Goal: Task Accomplishment & Management: Complete application form

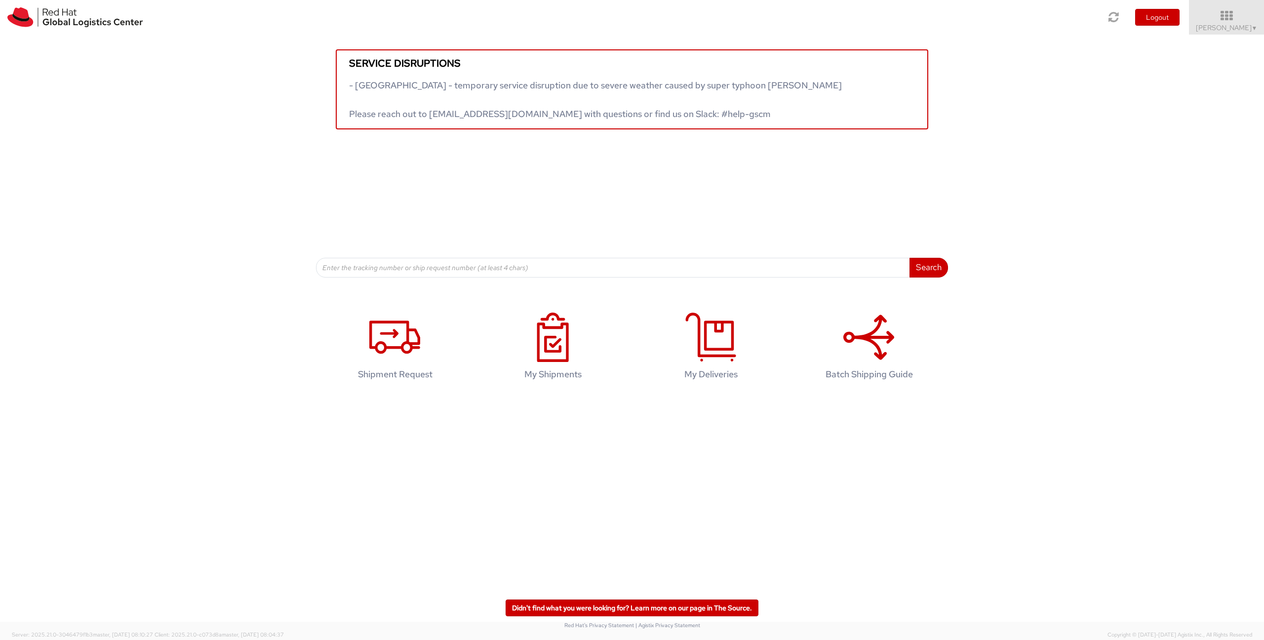
click at [1115, 99] on div "Service disruptions - [GEOGRAPHIC_DATA] - temporary service disruption due to s…" at bounding box center [632, 82] width 1264 height 95
click at [420, 332] on icon at bounding box center [394, 337] width 51 height 49
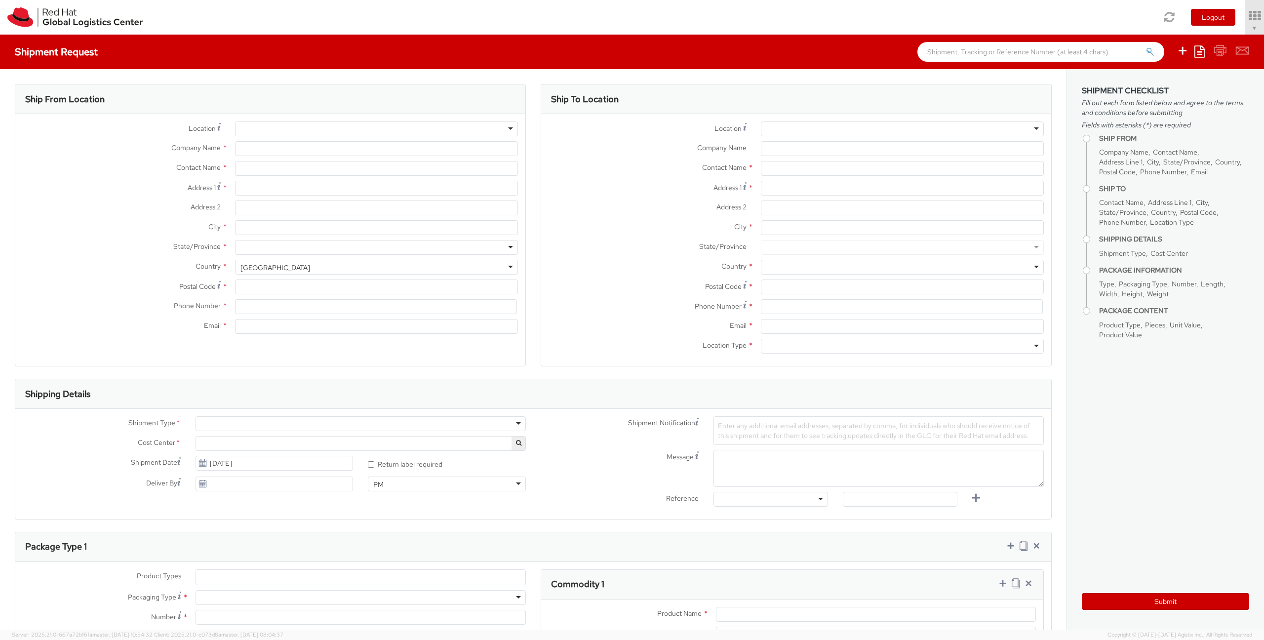
select select "726"
select select
type input "Red Hat Czech s.r.o."
type input "[PERSON_NAME]"
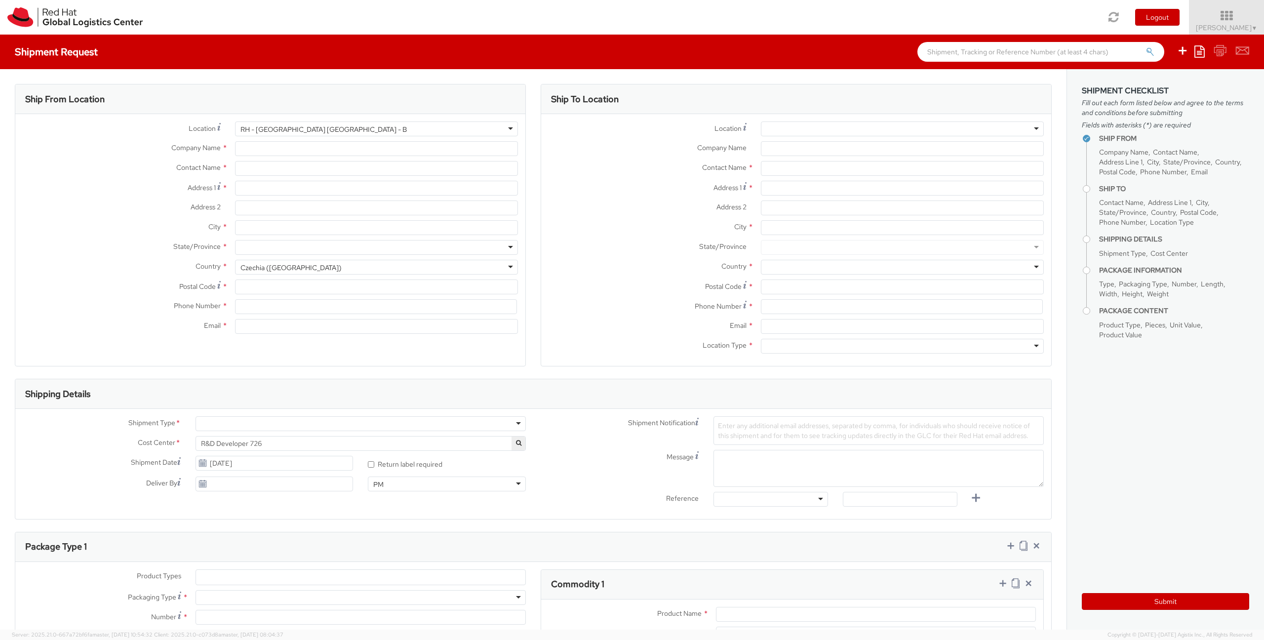
type input "Purkynova 647/111"
type input "BRNO"
type input "621 00"
type input "420532294352"
type input "psrna@redhat.com"
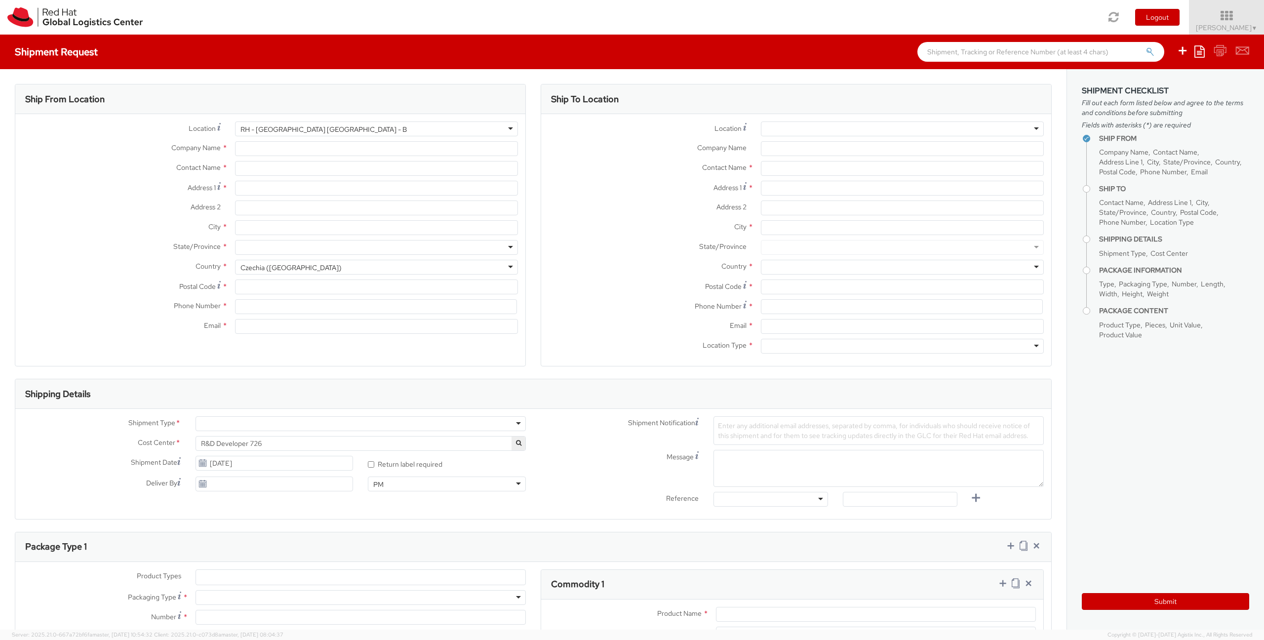
select select "CM"
select select "KGS"
click at [95, 134] on label "Location *" at bounding box center [121, 127] width 212 height 13
click at [804, 131] on div at bounding box center [902, 128] width 283 height 15
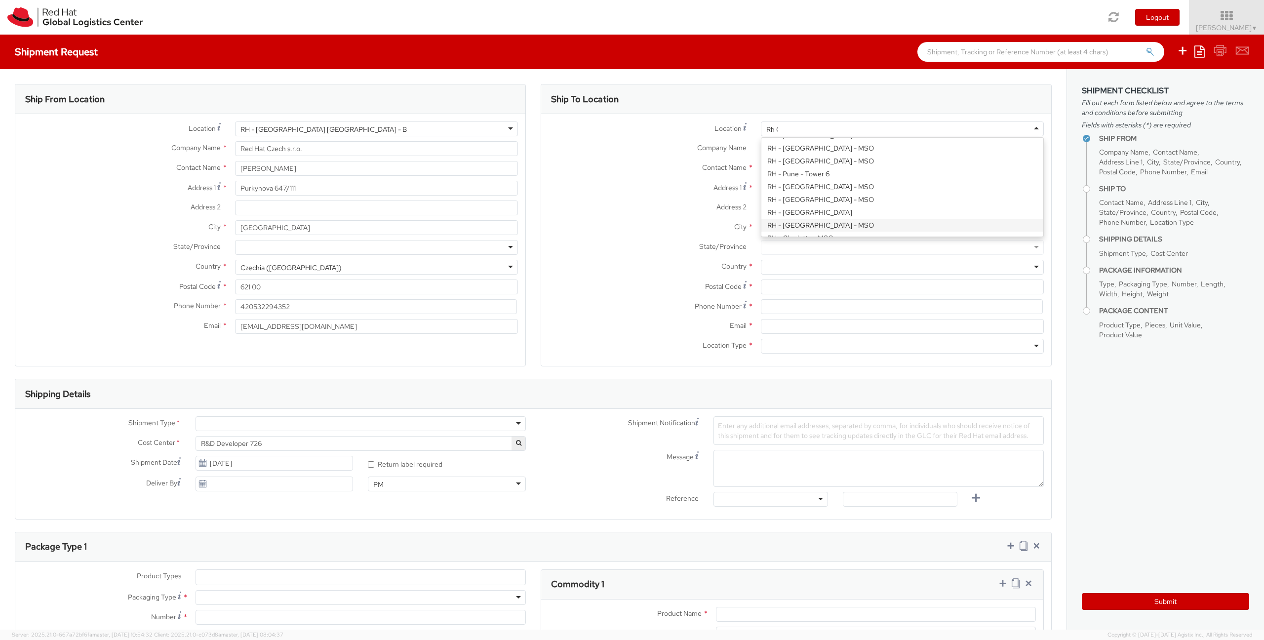
scroll to position [2, 0]
type input "Rh Che"
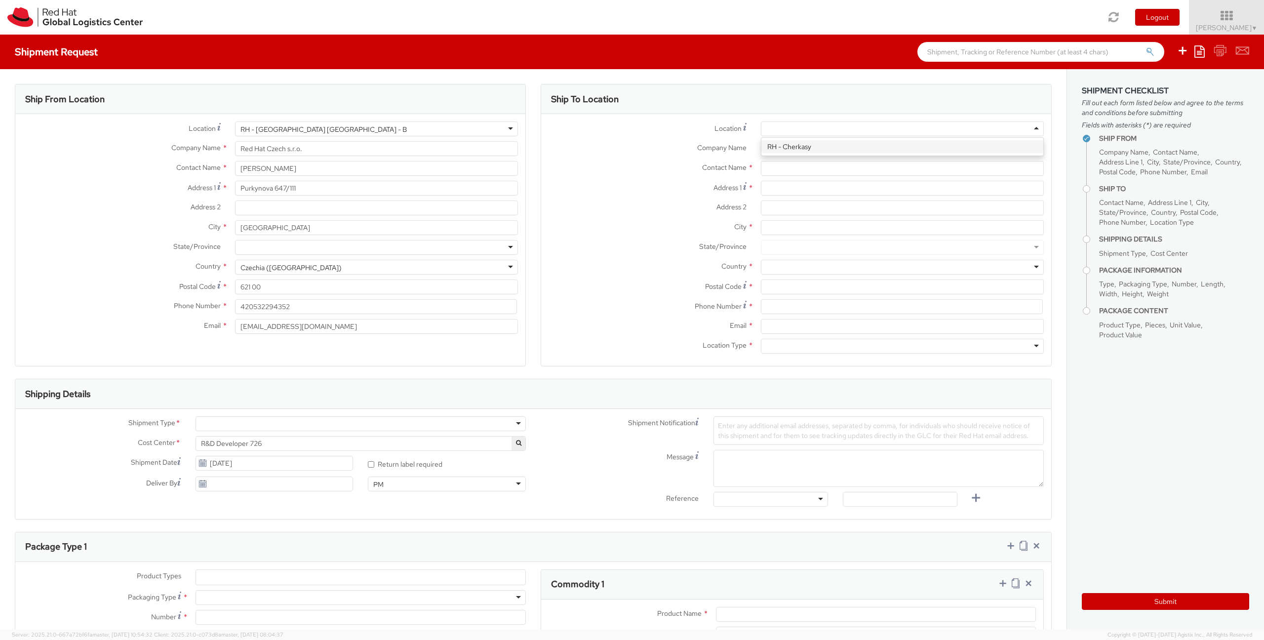
type input "Codenvy Ukraine, LLC"
type input "242/1 Shevchenka Boulevard"
type input "603 & 604"
type input "CHERKASY"
type input "18002"
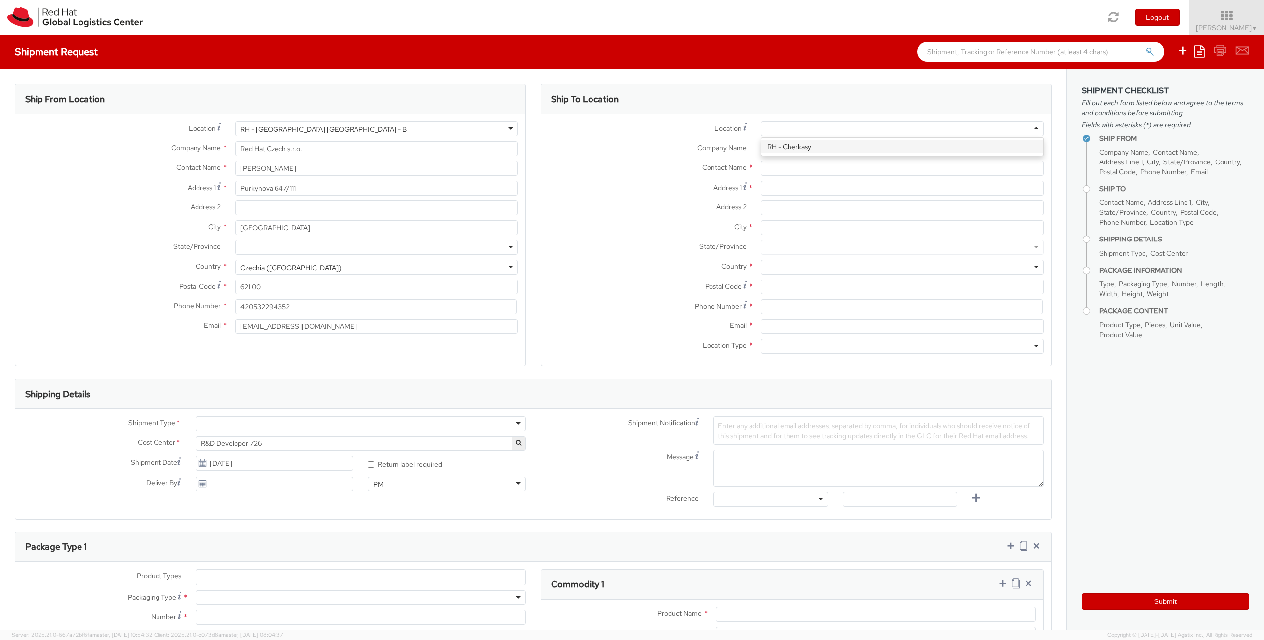
type input "+380 472 544 158"
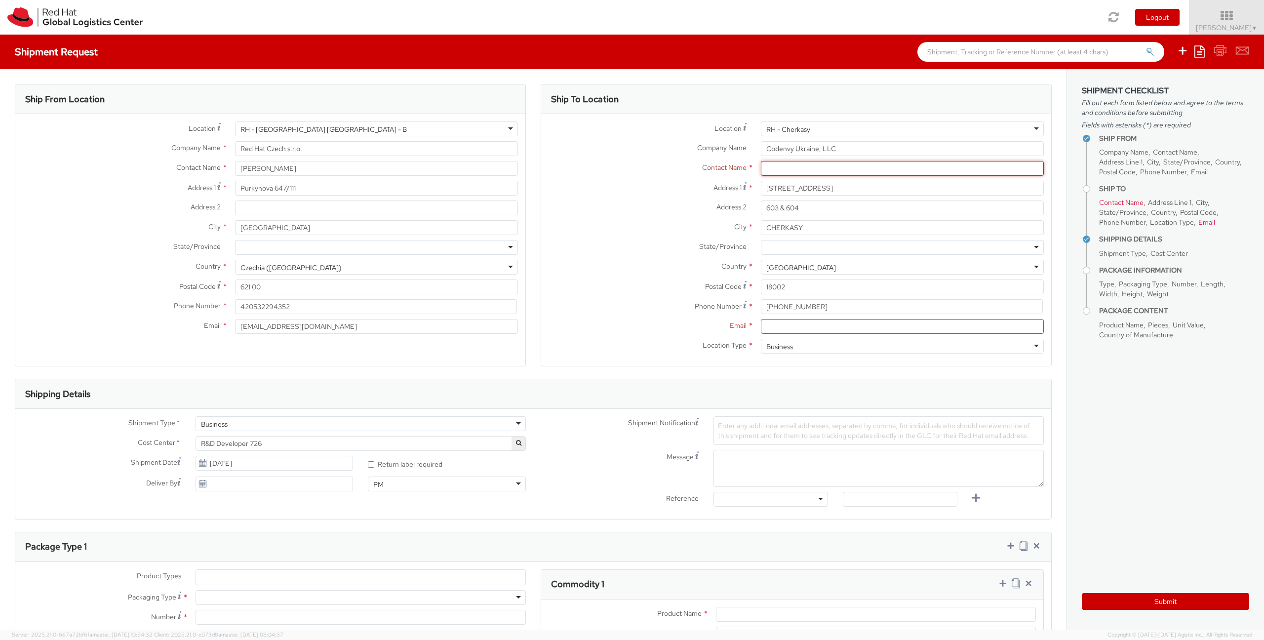
paste input "Oleksandr Andriienko"
type input "Oleksandr Andriienko"
click at [885, 191] on strong "Oleksandr Andriienko" at bounding box center [871, 187] width 57 height 9
type input "oandriie@redhat.com"
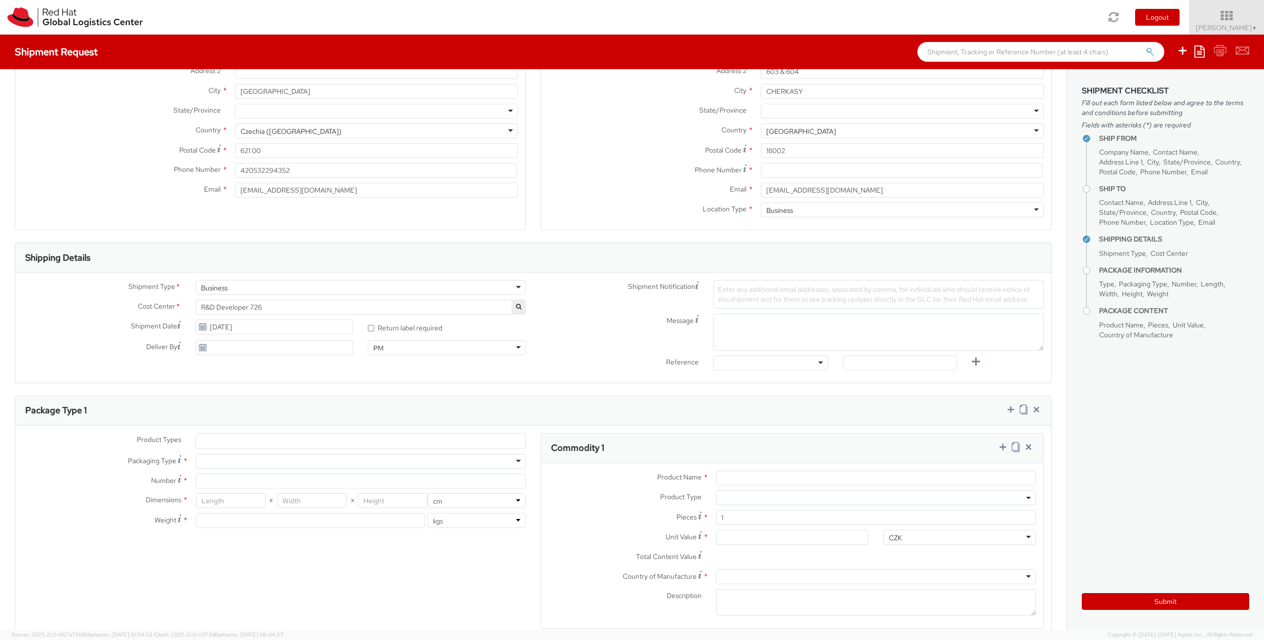
scroll to position [138, 0]
type input "Oleksandr Andriienko"
click at [303, 458] on div at bounding box center [360, 459] width 330 height 15
click at [100, 461] on label "Packaging Type *" at bounding box center [101, 458] width 173 height 13
click at [214, 480] on input "Number *" at bounding box center [360, 478] width 330 height 15
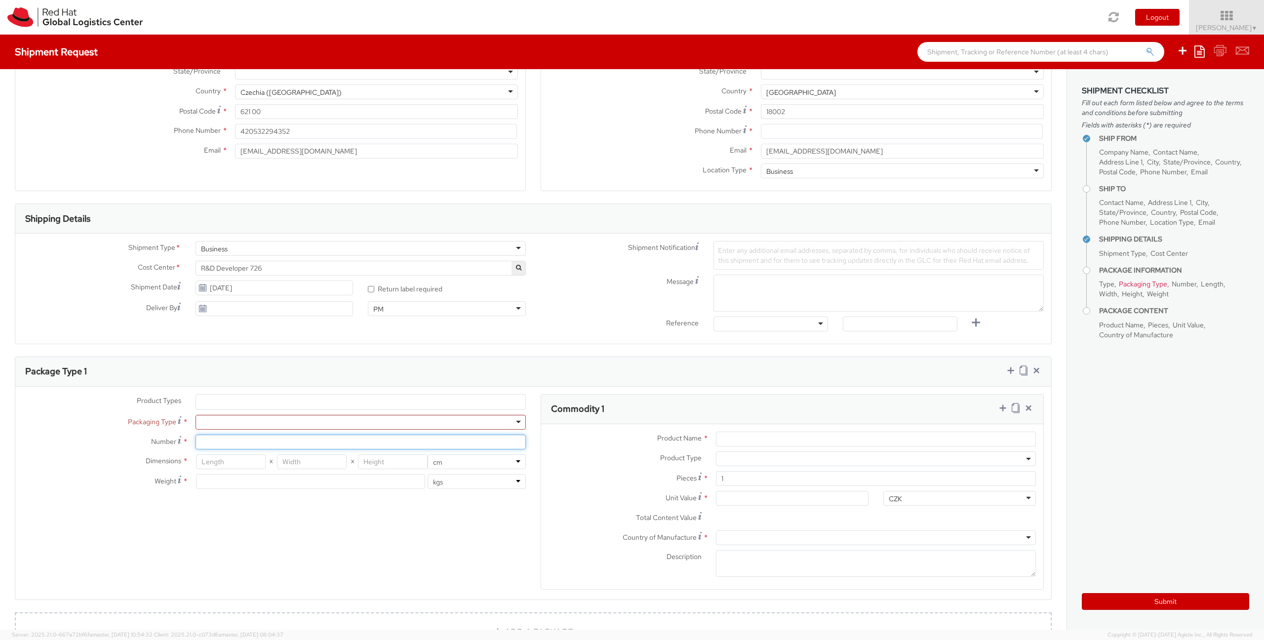
scroll to position [192, 0]
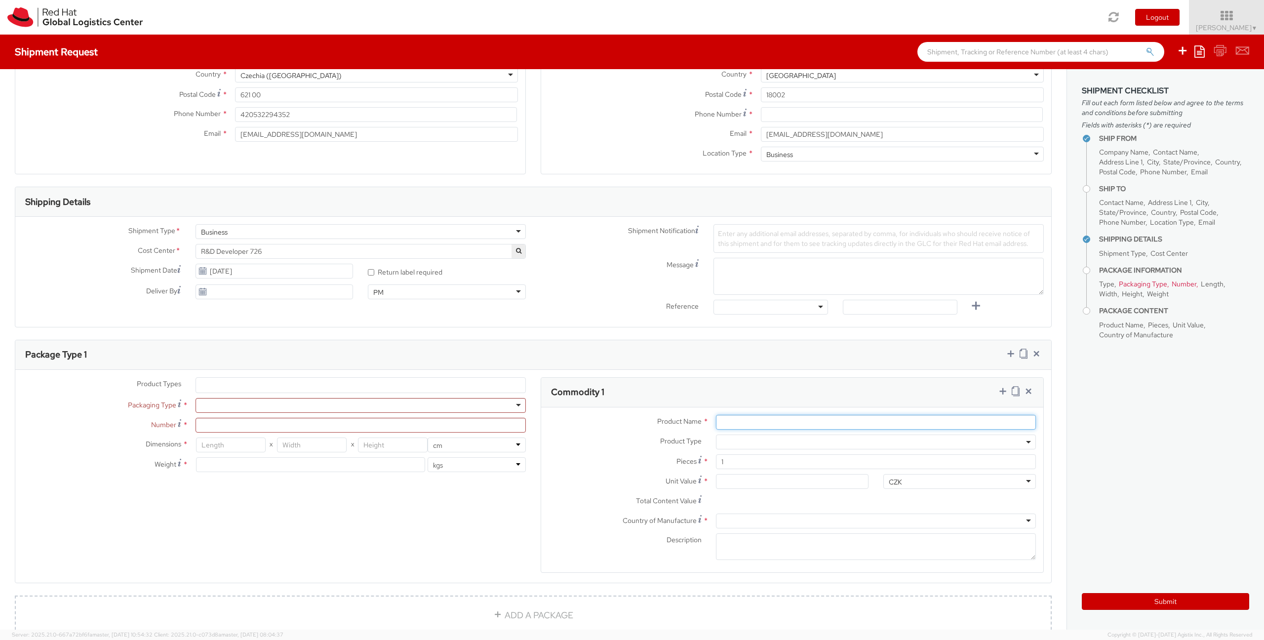
type input "T"
type input "RHDH Branded T-shirts"
click at [886, 432] on div "Product Name * RHDH Branded T-shirts" at bounding box center [792, 425] width 502 height 20
click at [882, 441] on span at bounding box center [876, 441] width 320 height 15
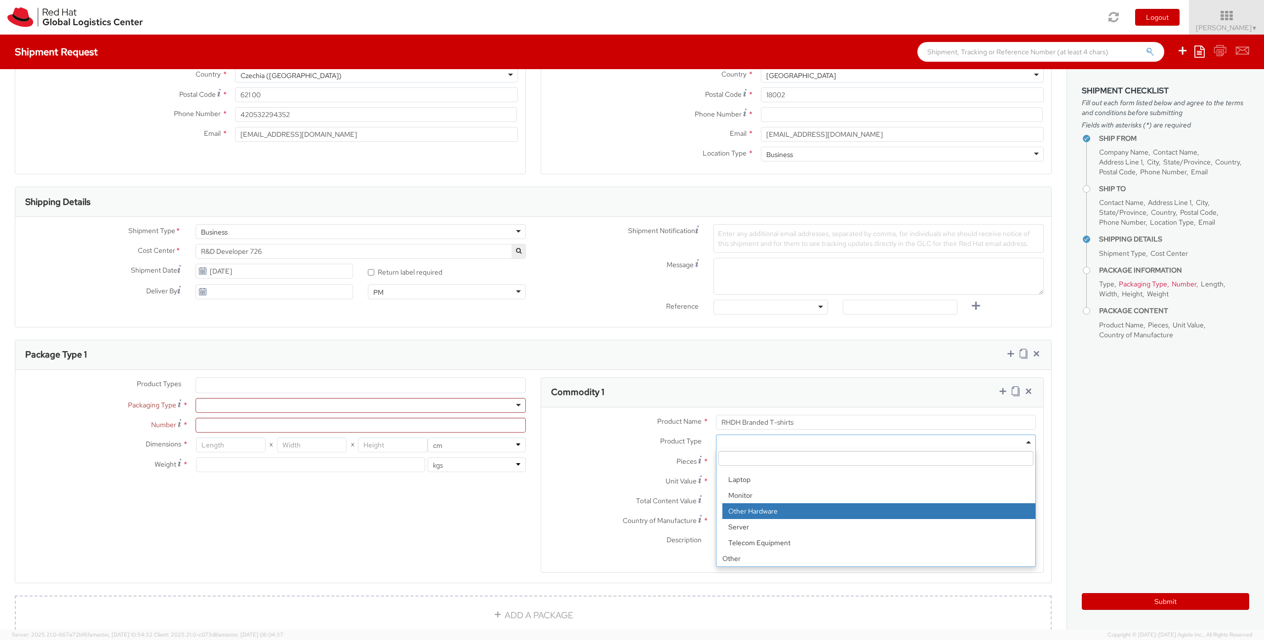
scroll to position [43, 0]
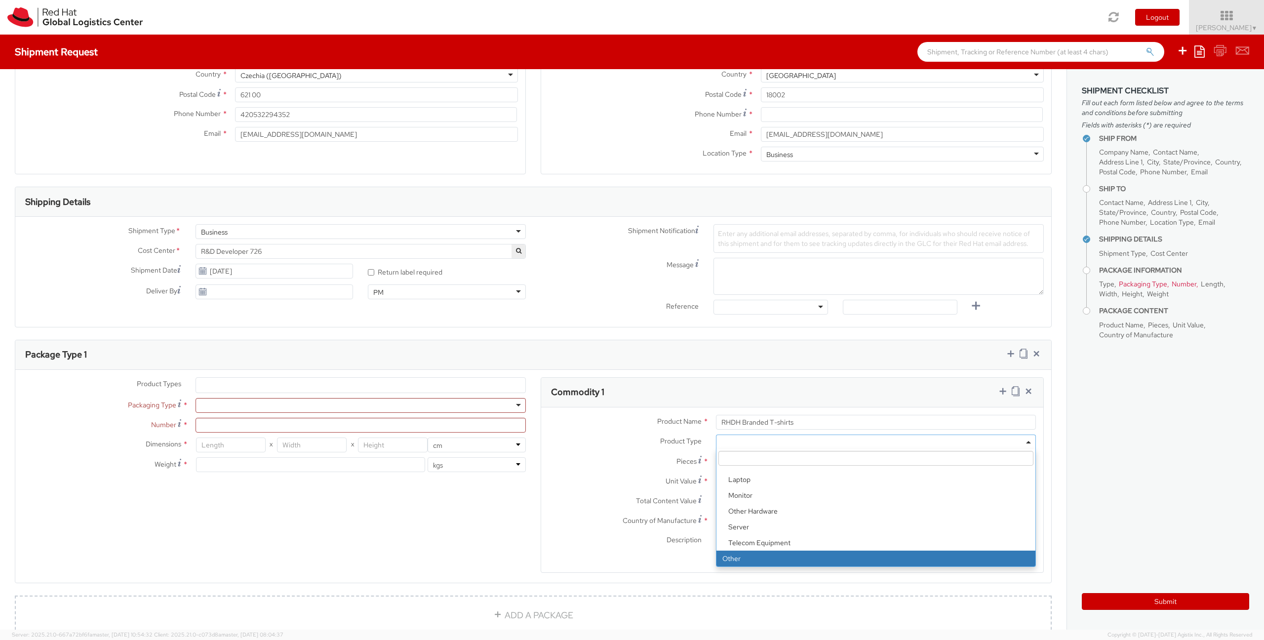
select select "OTHER"
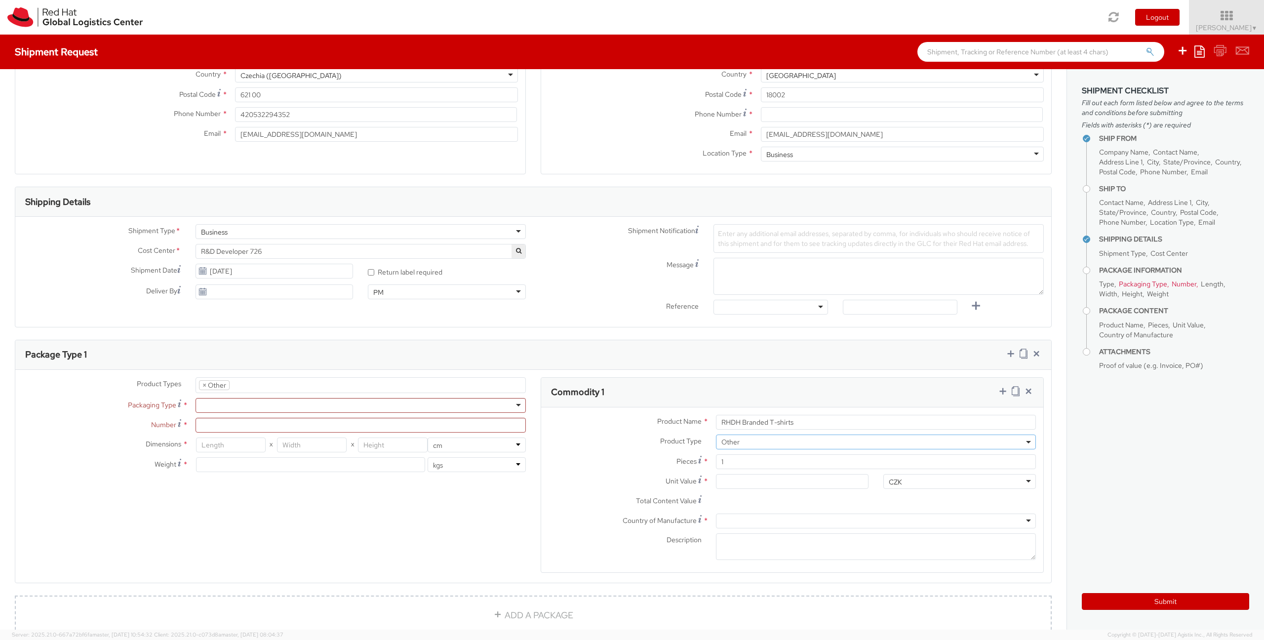
scroll to position [75, 0]
click at [737, 462] on input "1" at bounding box center [876, 461] width 320 height 15
type input "2"
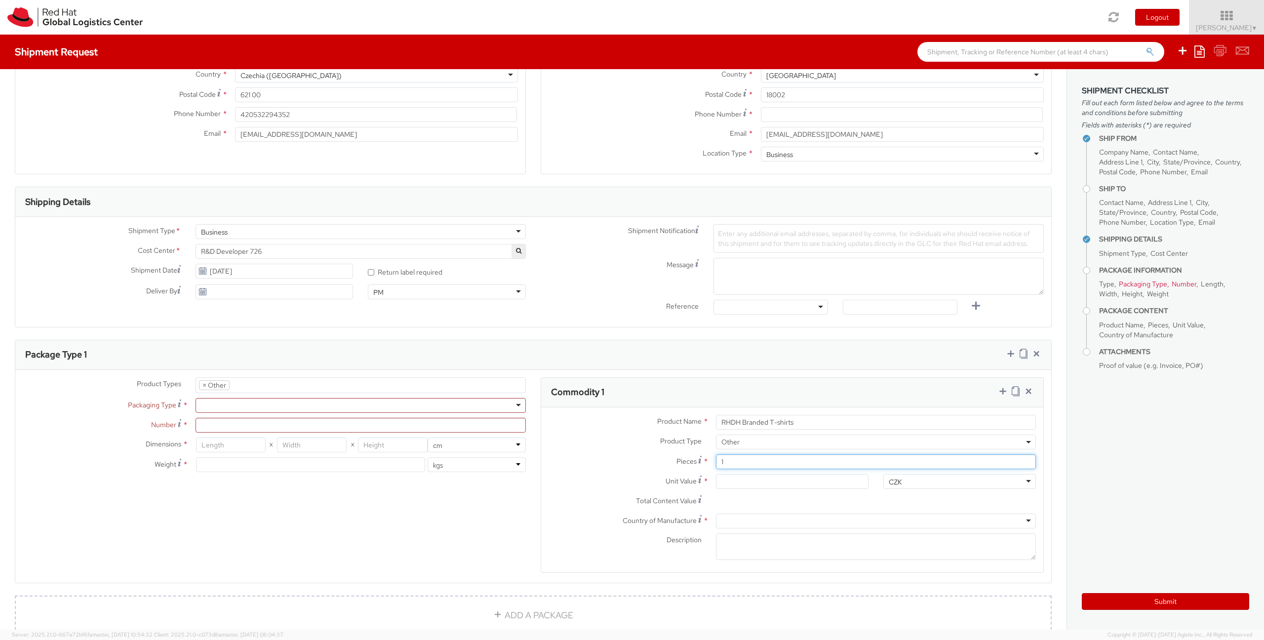
type input "0.00"
type input "2"
click at [789, 485] on input "0.00" at bounding box center [792, 481] width 153 height 15
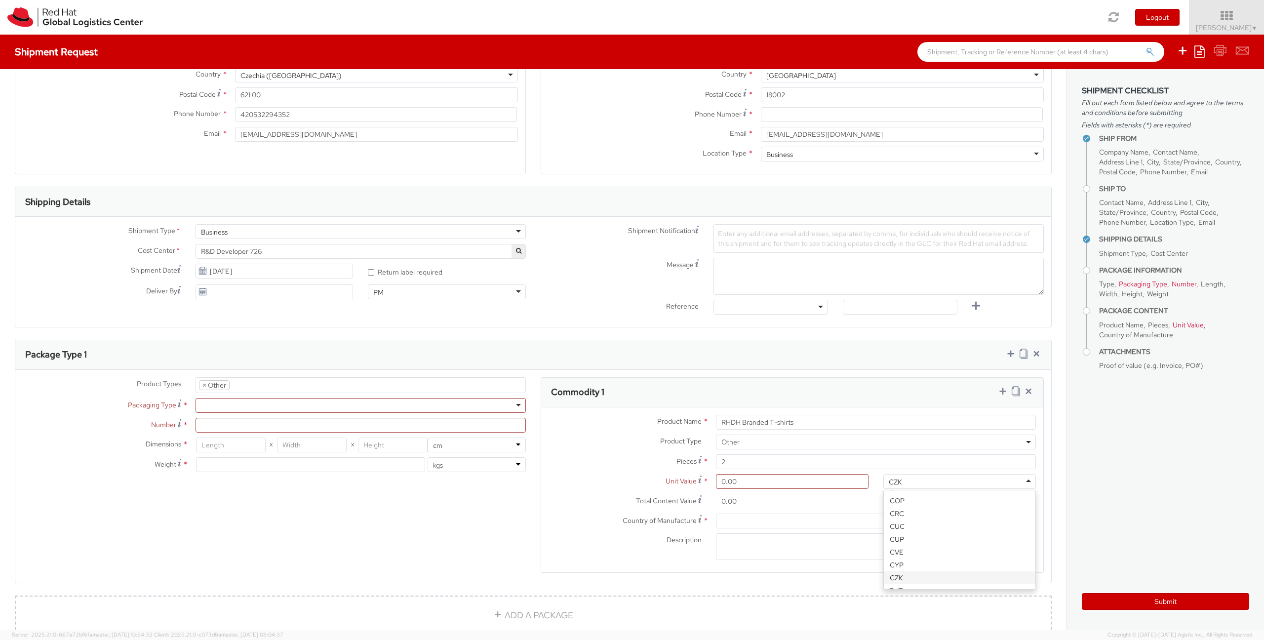
click at [921, 485] on div "CZK" at bounding box center [959, 481] width 153 height 15
type input "usd"
click at [753, 482] on input "0.00" at bounding box center [792, 481] width 153 height 15
type input "2.00"
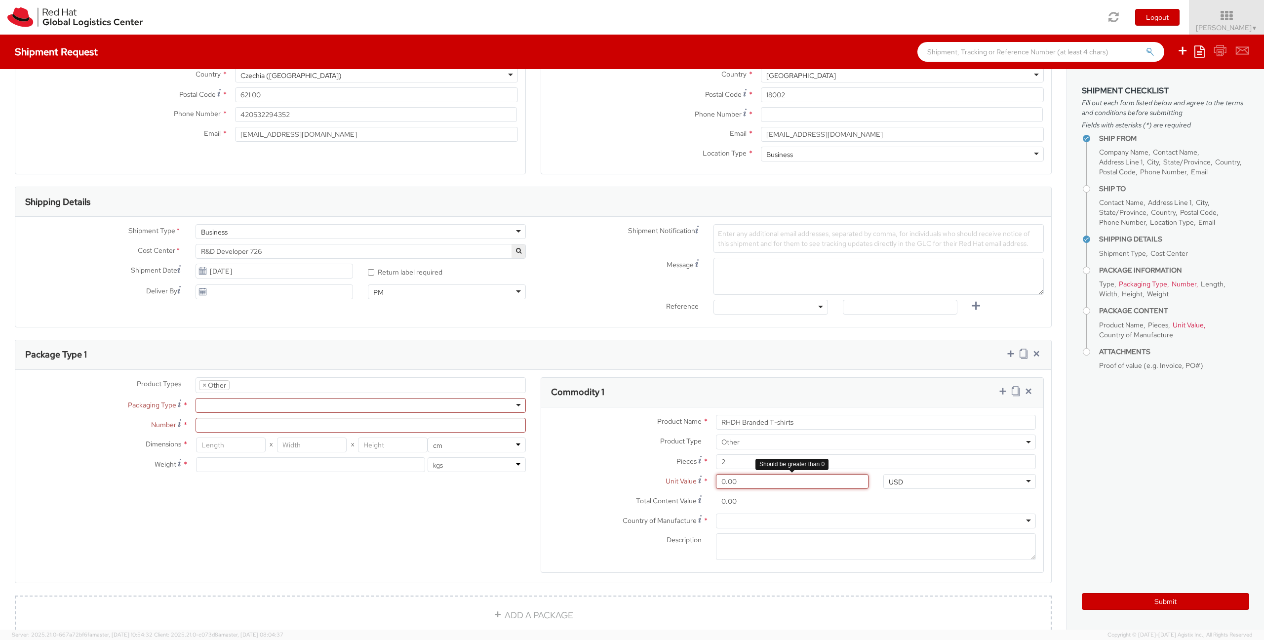
type input "4.00"
type input "22.00"
type input "44.00"
type input "229.00"
type input "458.00"
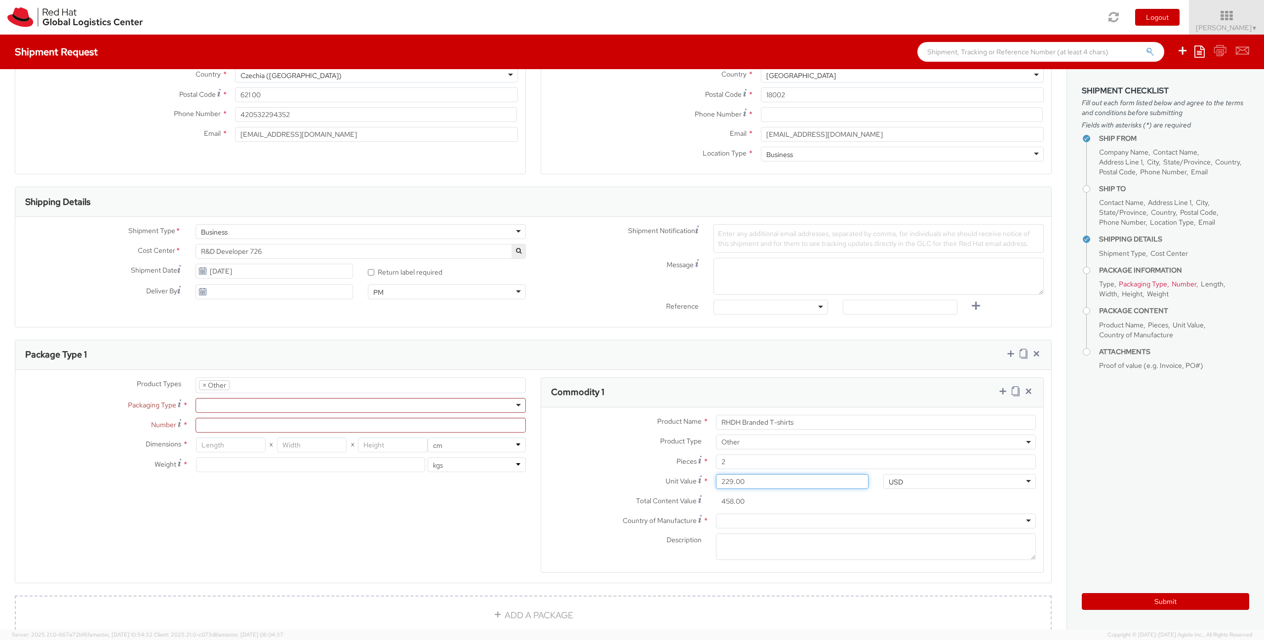
type input "229.50"
type input "459.00"
type input "229.53"
type input "459.06"
click at [964, 484] on div "USD" at bounding box center [959, 481] width 153 height 15
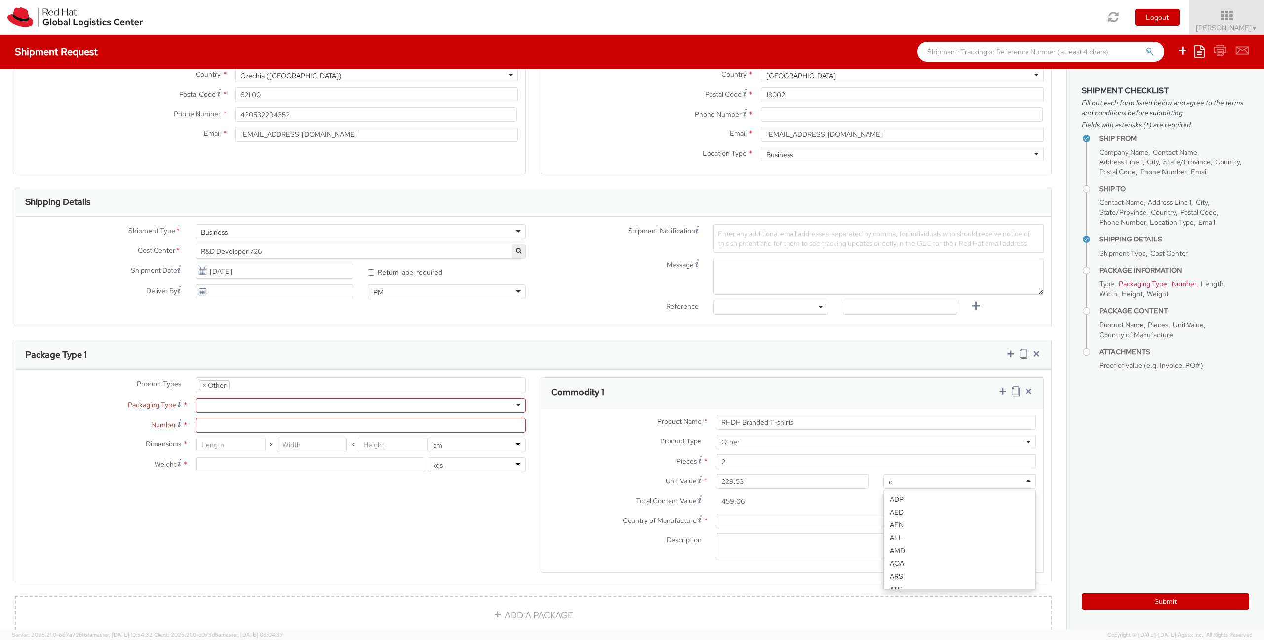
type input "cz"
click at [772, 483] on input "229.53" at bounding box center [792, 481] width 153 height 15
click at [749, 485] on input "229.53" at bounding box center [792, 481] width 153 height 15
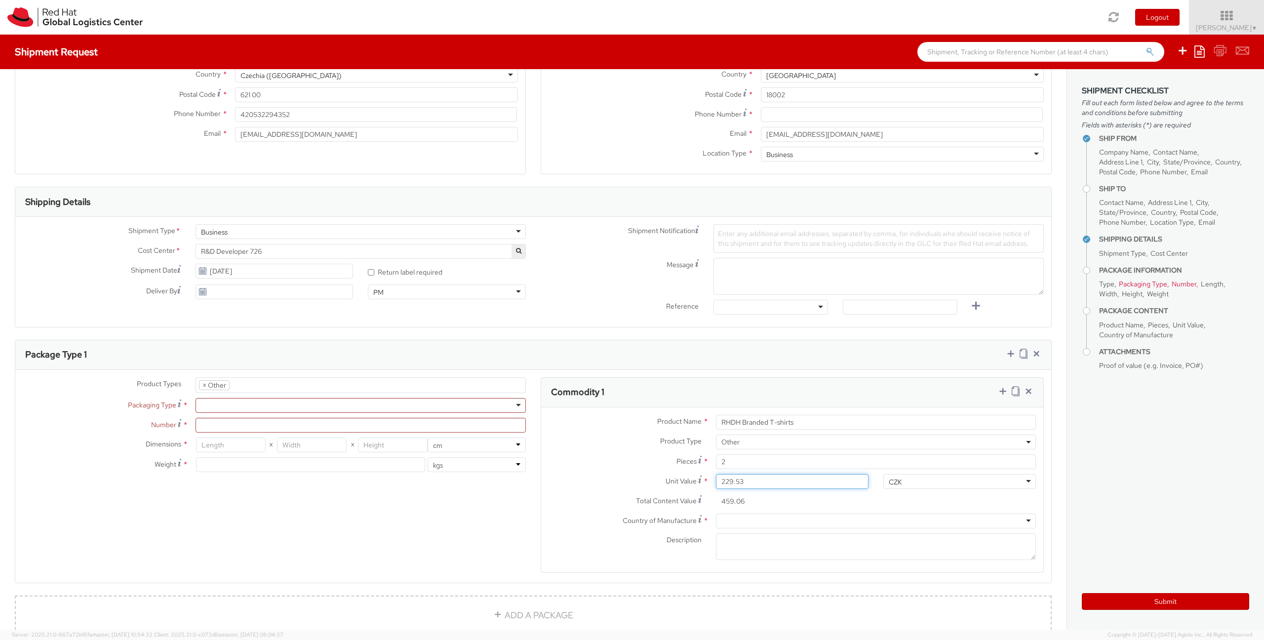
type input "2.00"
type input "4.00"
type input "27.00"
type input "54.00"
type input "278.00"
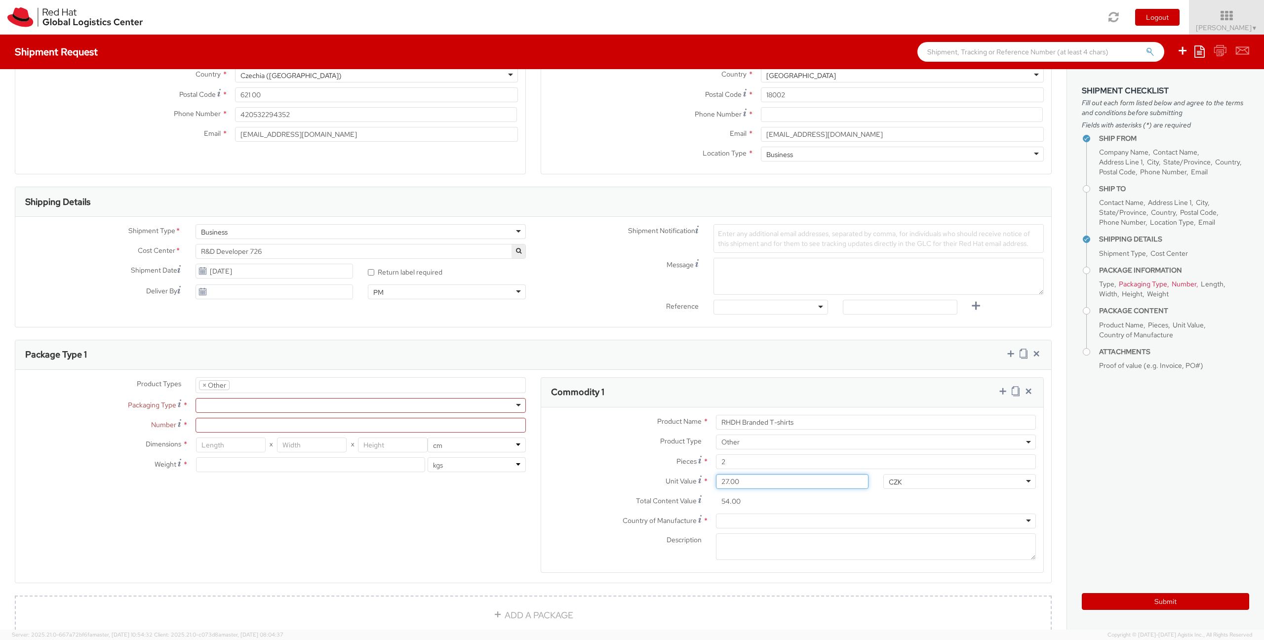
type input "556.00"
click at [589, 479] on label "Unit Value *" at bounding box center [624, 480] width 167 height 13
click at [716, 479] on input "278.00" at bounding box center [792, 481] width 153 height 15
click at [752, 520] on div at bounding box center [876, 520] width 320 height 15
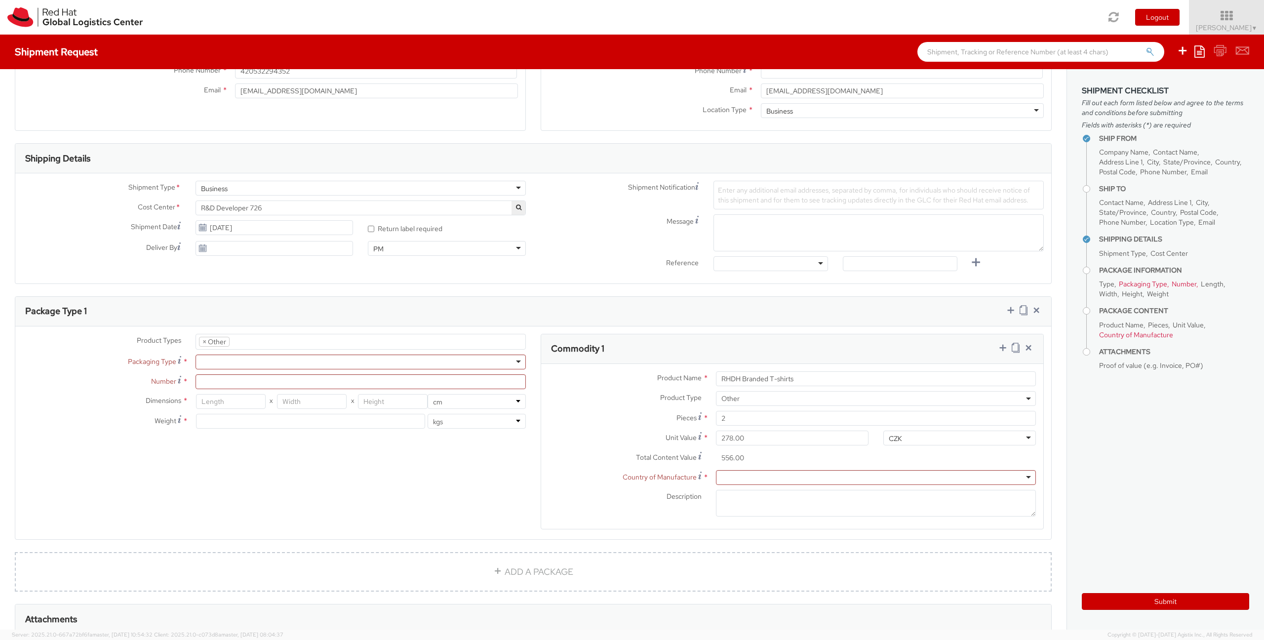
click at [583, 493] on label "Description *" at bounding box center [624, 496] width 167 height 13
click at [716, 493] on textarea "Description *" at bounding box center [876, 503] width 320 height 27
click at [616, 520] on div "Description *" at bounding box center [792, 506] width 502 height 32
click at [251, 362] on div at bounding box center [360, 361] width 330 height 15
type input "1"
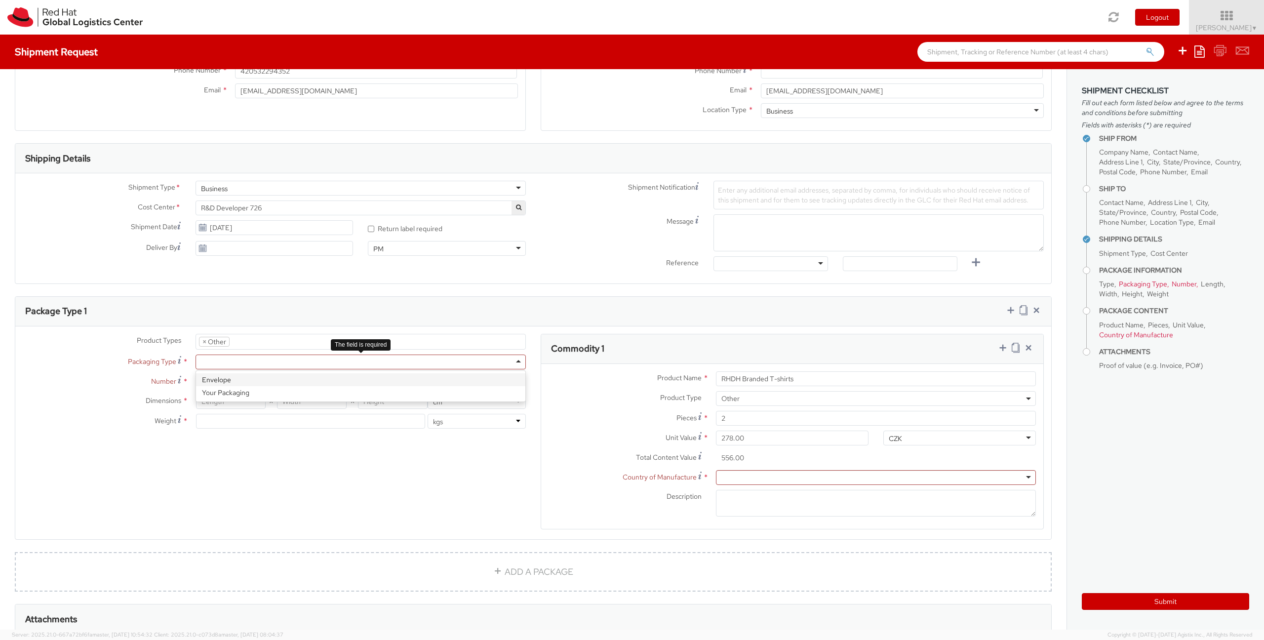
type input "24.13"
type input "31.75"
type input "0.64"
type input "0.5"
click at [230, 384] on input "1" at bounding box center [360, 381] width 330 height 15
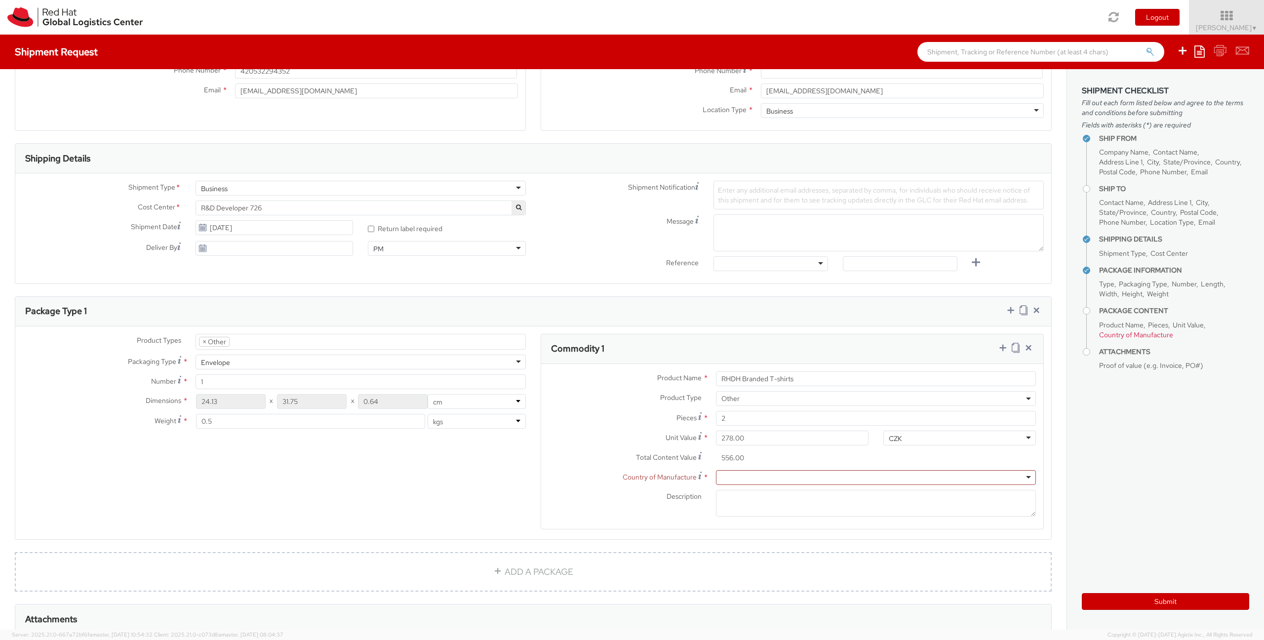
click at [67, 413] on div "Dimensions * 24.13 X 31.75 X 0.64 in cm Weight * 0.5 lbs kgs" at bounding box center [274, 413] width 518 height 39
click at [229, 357] on div "Envelope" at bounding box center [215, 359] width 29 height 10
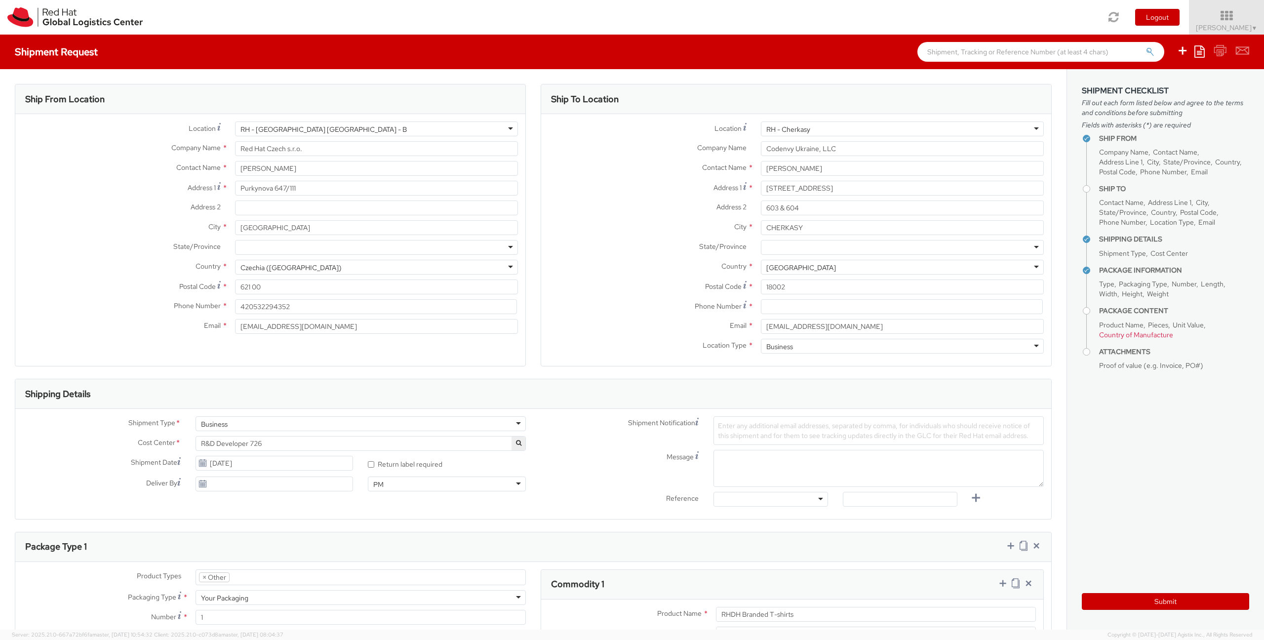
scroll to position [0, 0]
